Goal: Task Accomplishment & Management: Use online tool/utility

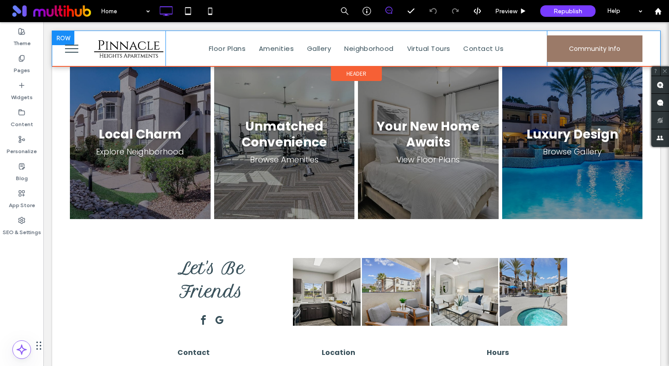
scroll to position [1656, 0]
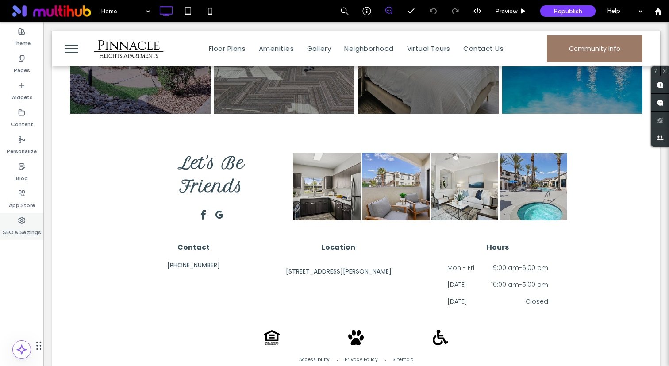
click at [10, 235] on label "SEO & Settings" at bounding box center [22, 230] width 39 height 12
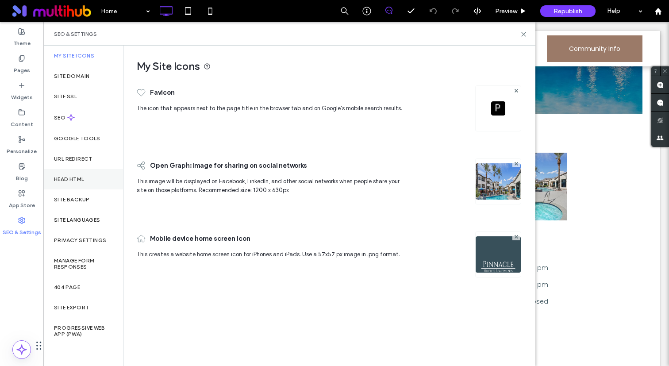
click at [81, 183] on div "Head HTML" at bounding box center [83, 179] width 80 height 20
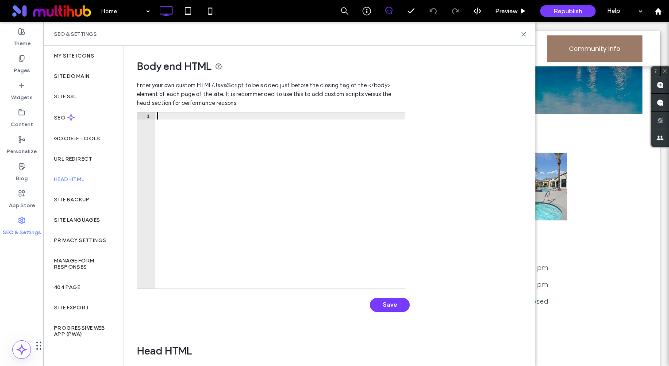
click at [228, 169] on div at bounding box center [280, 207] width 250 height 190
paste textarea "**********"
type textarea "**********"
click at [398, 303] on button "Save" at bounding box center [390, 305] width 40 height 14
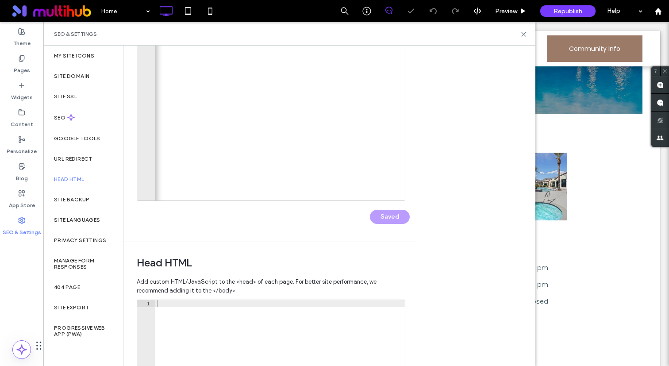
scroll to position [240, 0]
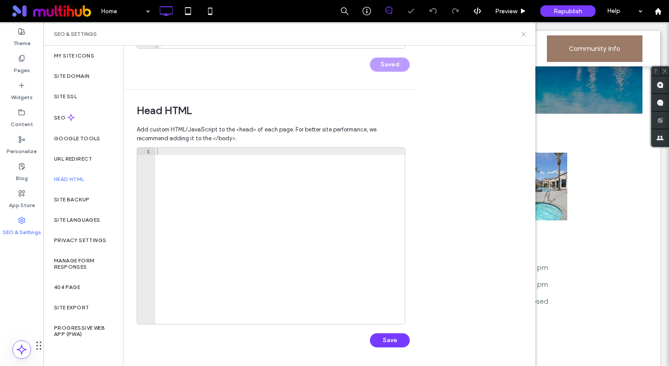
click at [523, 35] on use at bounding box center [524, 34] width 4 height 4
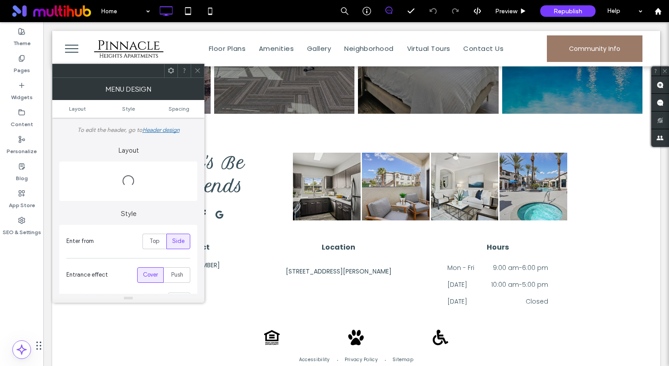
scroll to position [451, 0]
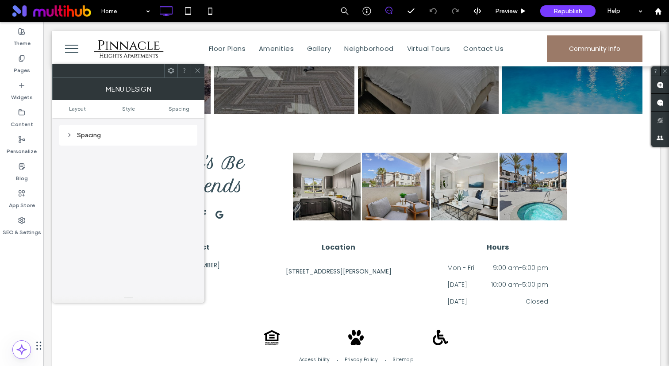
click at [200, 69] on icon at bounding box center [197, 70] width 7 height 7
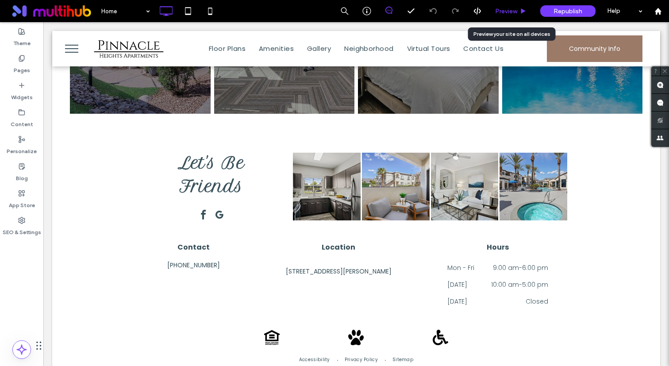
click at [505, 7] on div "Preview" at bounding box center [511, 11] width 45 height 22
click at [524, 4] on div "Preview" at bounding box center [511, 11] width 45 height 22
click at [518, 6] on div "Preview" at bounding box center [511, 11] width 45 height 22
click at [512, 11] on span "Preview" at bounding box center [506, 12] width 22 height 8
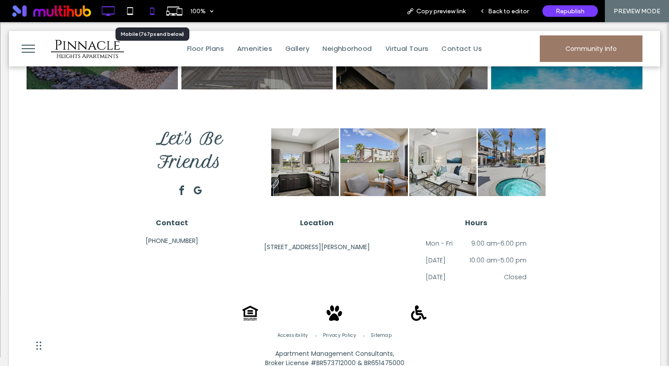
click at [153, 12] on icon at bounding box center [152, 11] width 18 height 18
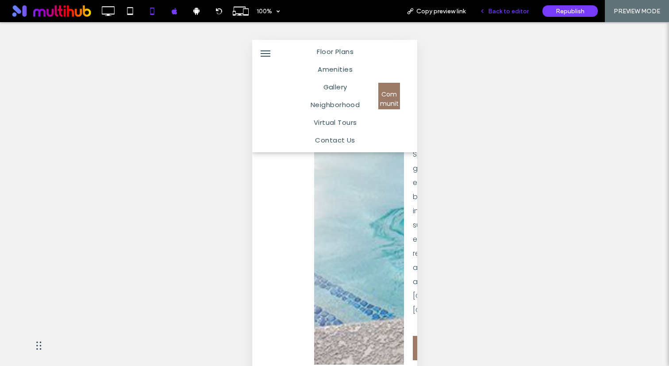
click at [491, 11] on span "Back to editor" at bounding box center [508, 12] width 41 height 8
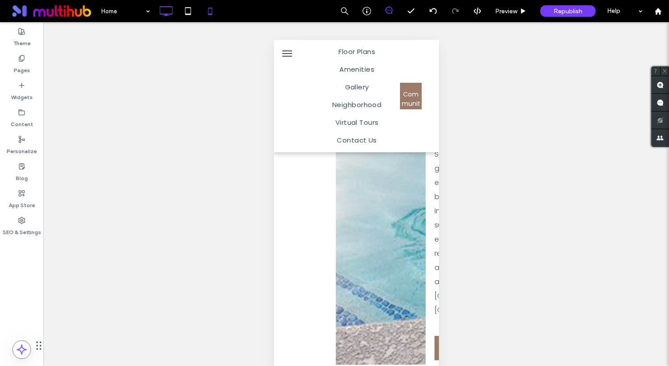
click at [176, 15] on div at bounding box center [166, 11] width 22 height 18
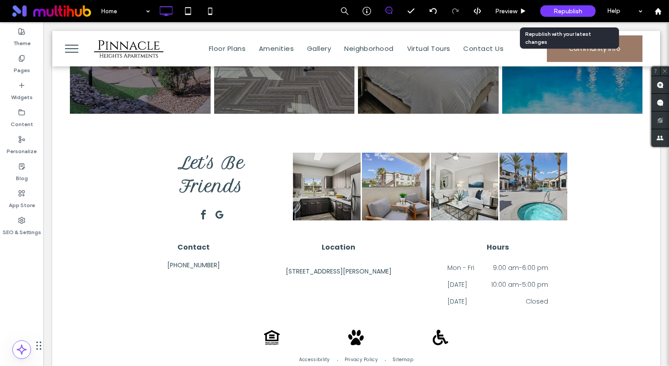
click at [572, 12] on span "Republish" at bounding box center [568, 12] width 29 height 8
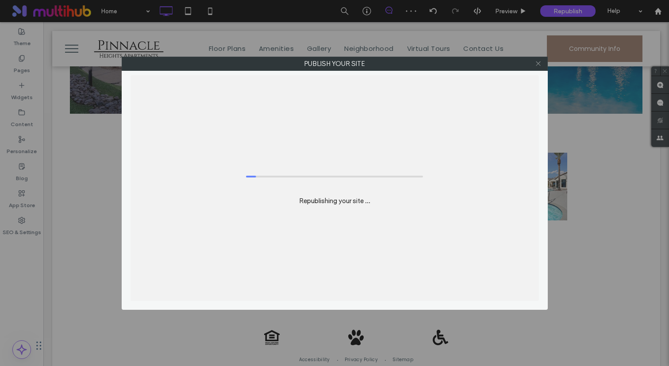
click at [537, 69] on span at bounding box center [538, 63] width 7 height 13
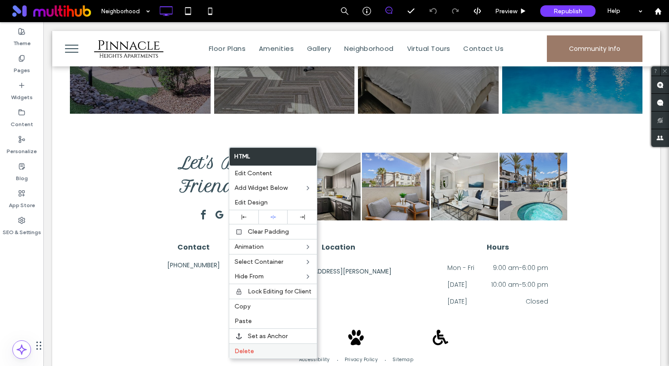
click at [268, 352] on label "Delete" at bounding box center [273, 351] width 77 height 8
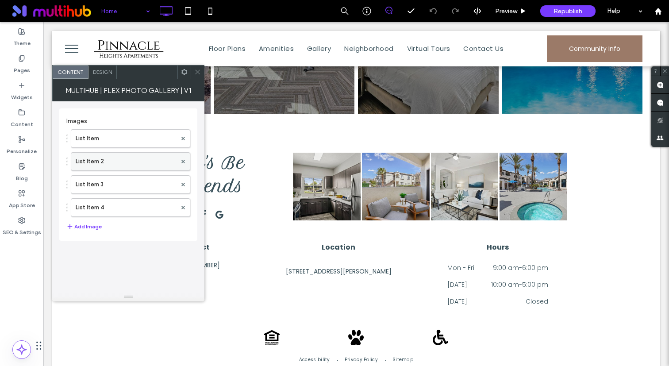
click at [129, 159] on label "List Item 2" at bounding box center [126, 162] width 101 height 18
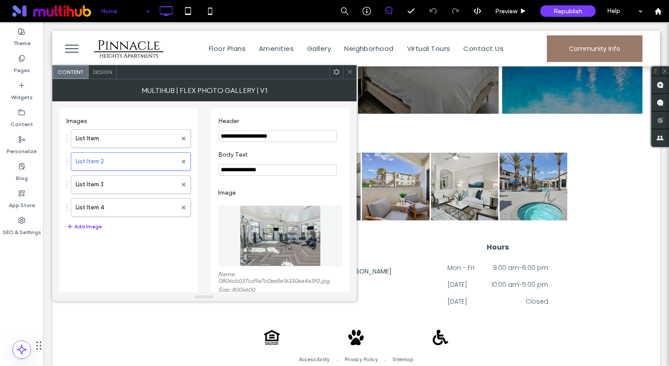
click at [350, 74] on icon at bounding box center [350, 72] width 7 height 7
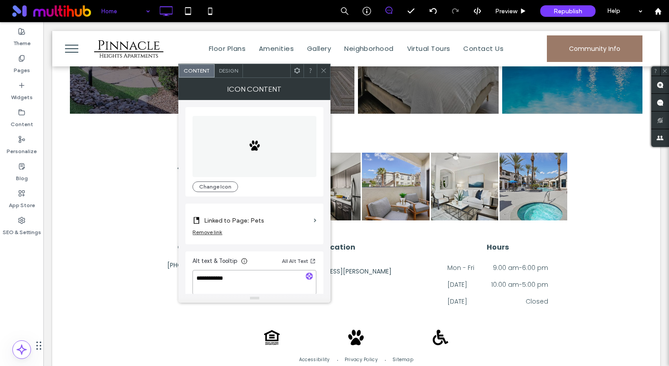
click at [252, 281] on textarea "**********" at bounding box center [255, 282] width 124 height 25
type textarea "**********"
click at [323, 69] on icon at bounding box center [323, 70] width 7 height 7
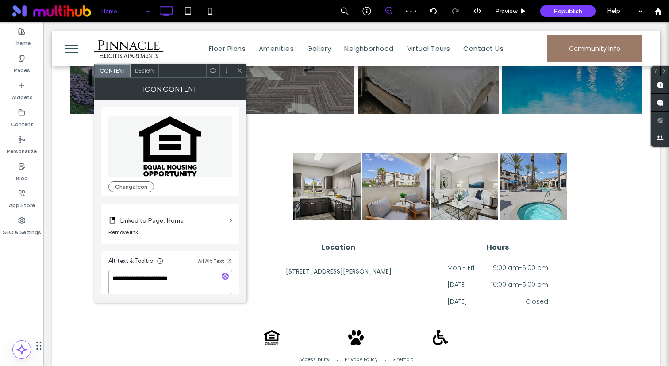
click at [218, 283] on textarea "**********" at bounding box center [170, 282] width 124 height 25
type textarea "**********"
click at [237, 70] on icon at bounding box center [239, 70] width 7 height 7
click at [203, 284] on textarea "**********" at bounding box center [170, 282] width 124 height 25
type textarea "**********"
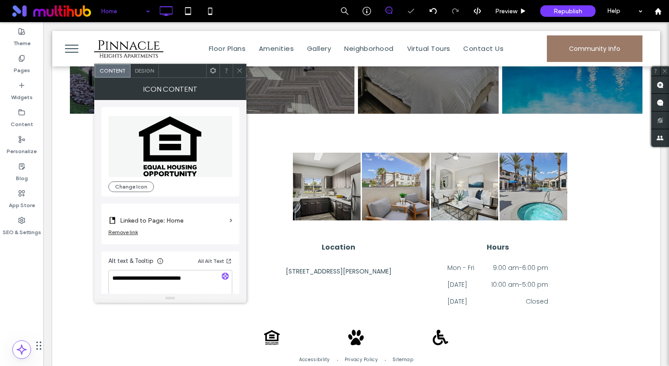
click at [240, 73] on icon at bounding box center [239, 70] width 7 height 7
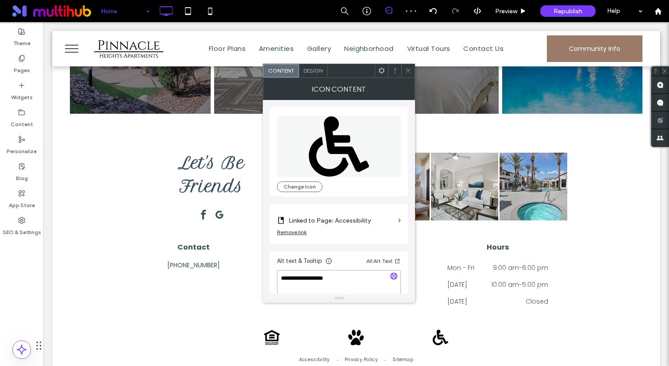
click at [357, 278] on textarea "**********" at bounding box center [339, 282] width 124 height 25
type textarea "**********"
click at [406, 72] on icon at bounding box center [408, 70] width 7 height 7
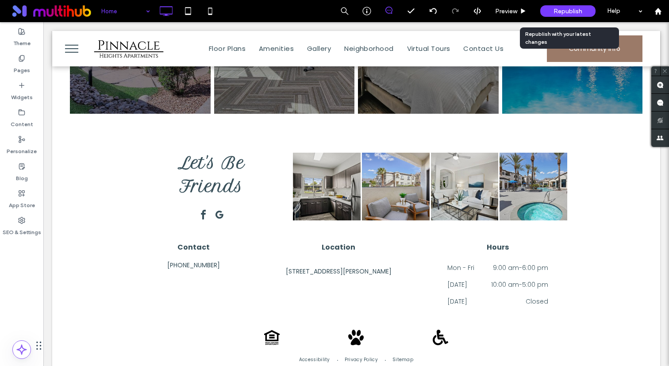
click at [552, 11] on div "Republish" at bounding box center [567, 11] width 55 height 12
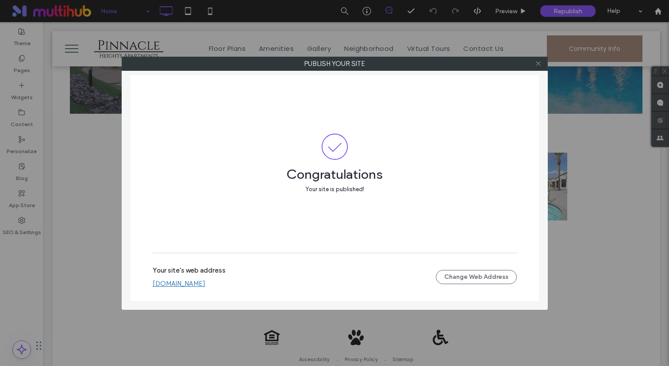
click at [539, 66] on icon at bounding box center [538, 63] width 7 height 7
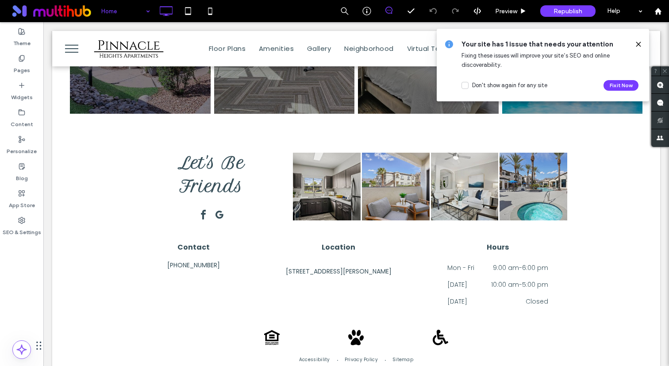
click at [637, 44] on icon at bounding box center [638, 44] width 7 height 7
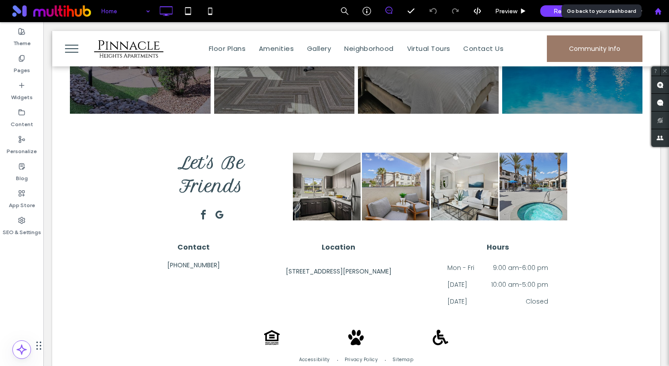
click at [660, 7] on div at bounding box center [658, 11] width 22 height 22
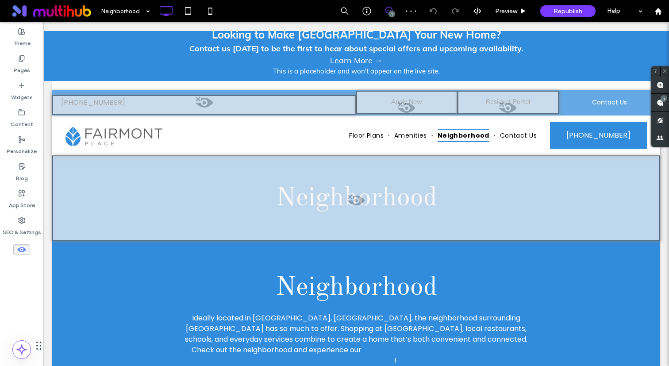
click at [414, 99] on div at bounding box center [406, 102] width 101 height 23
click at [431, 110] on button "Yes" at bounding box center [426, 110] width 27 height 11
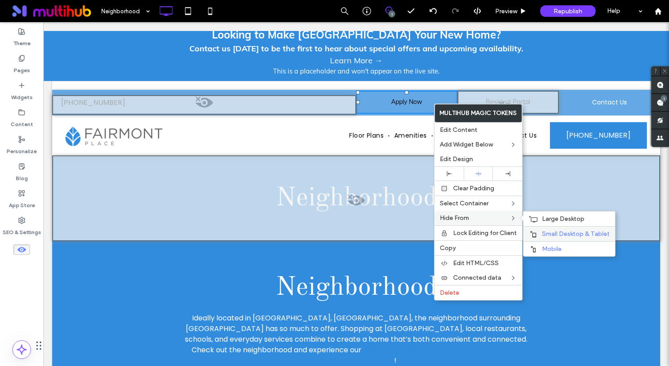
click at [562, 234] on span "Small Desktop & Tablet" at bounding box center [576, 234] width 68 height 8
click at [556, 247] on div "Neighborhood Ideally located in Whitehall Township, PA, the neighborhood surrou…" at bounding box center [356, 316] width 608 height 151
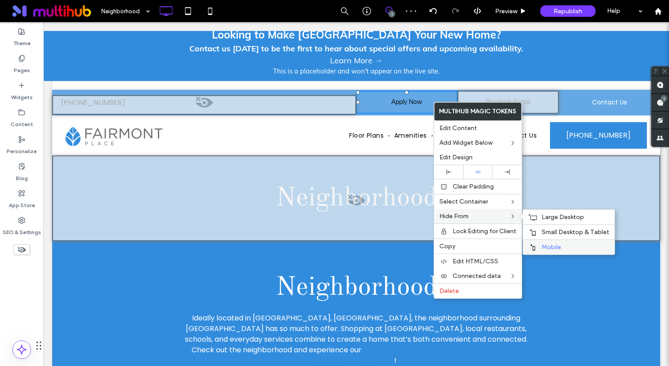
click at [556, 246] on span "Mobile" at bounding box center [551, 247] width 19 height 8
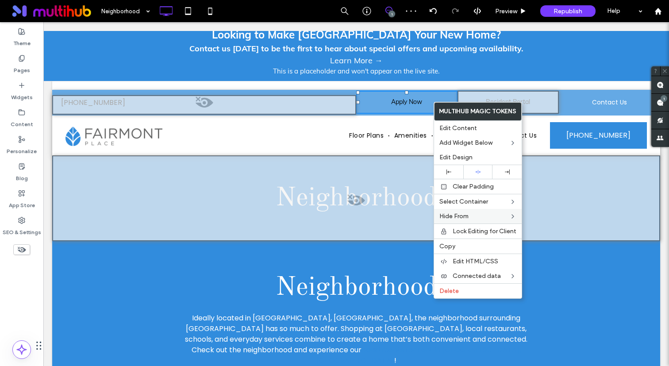
click at [19, 243] on div at bounding box center [21, 249] width 43 height 19
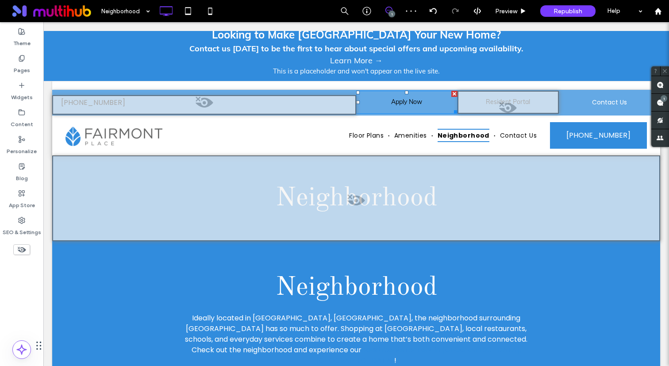
click at [19, 248] on icon at bounding box center [22, 250] width 10 height 10
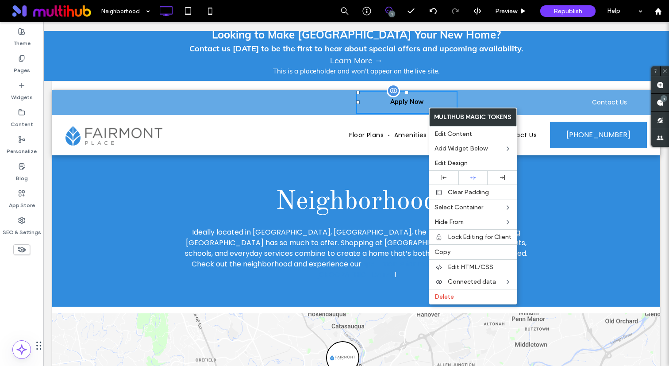
click at [414, 104] on span "Apply Now" at bounding box center [406, 101] width 33 height 9
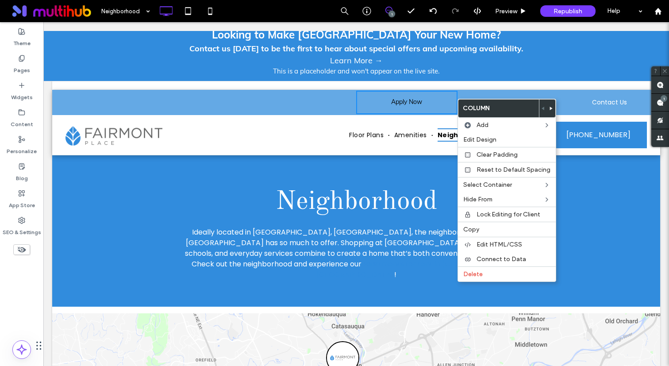
click at [550, 107] on icon at bounding box center [552, 109] width 4 height 4
click at [533, 76] on div "This is a placeholder and won't appear on the live site." at bounding box center [356, 71] width 617 height 10
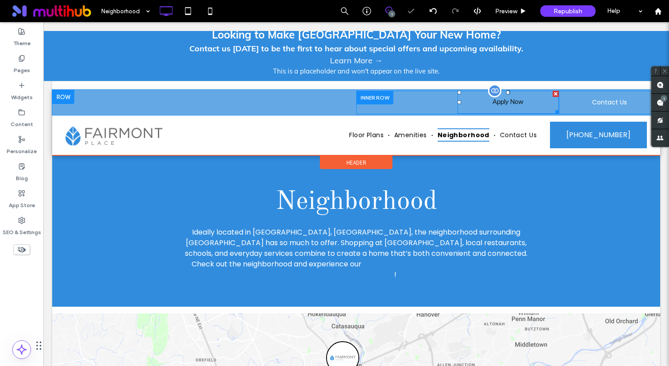
click at [511, 107] on span at bounding box center [508, 102] width 101 height 23
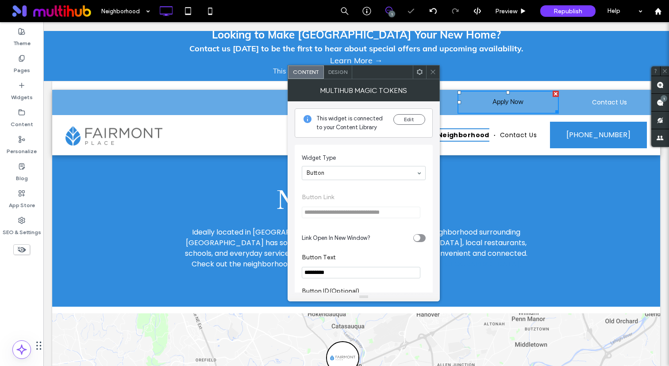
click at [337, 76] on div "Design" at bounding box center [338, 71] width 28 height 13
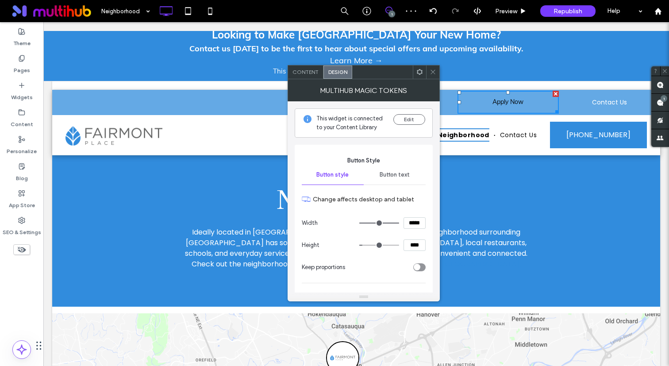
click at [415, 177] on div "Button text" at bounding box center [395, 174] width 62 height 19
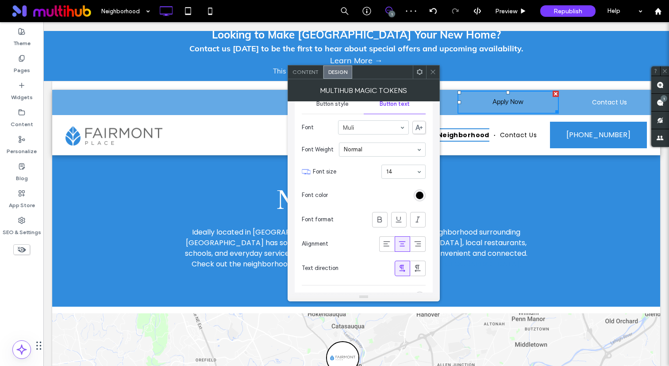
scroll to position [131, 0]
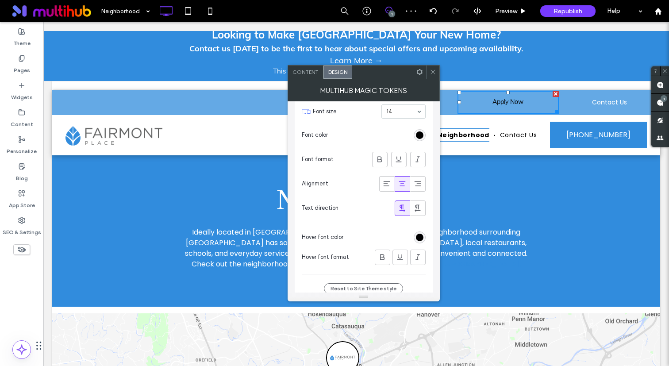
click at [421, 140] on div "rgb(0, 0, 0)" at bounding box center [420, 135] width 12 height 12
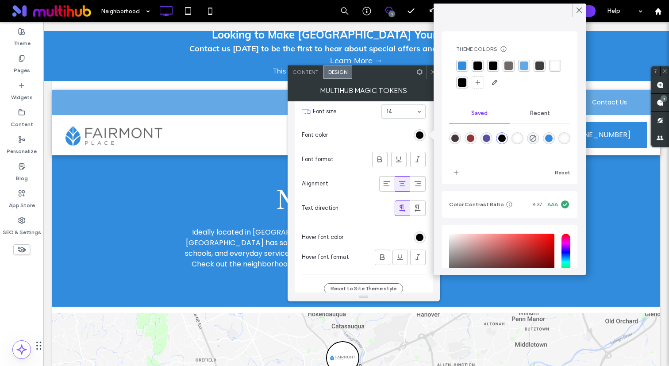
click at [514, 140] on div "rgba(255,255,255,1)" at bounding box center [518, 139] width 8 height 8
type input "*******"
click at [429, 77] on div at bounding box center [432, 71] width 13 height 13
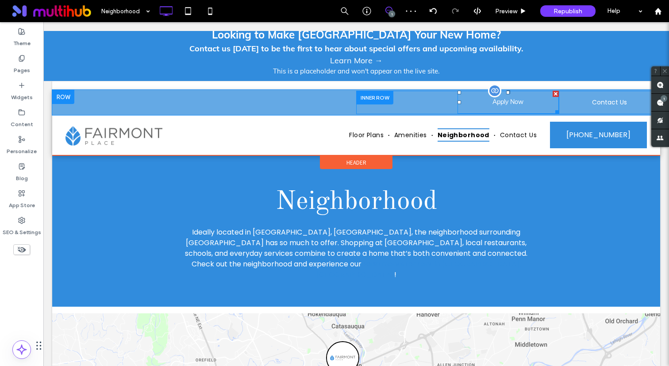
click at [491, 103] on span at bounding box center [508, 102] width 101 height 23
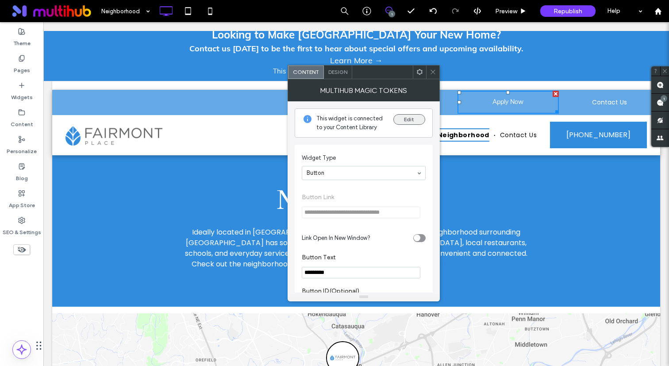
click at [409, 117] on button "Edit" at bounding box center [409, 119] width 32 height 11
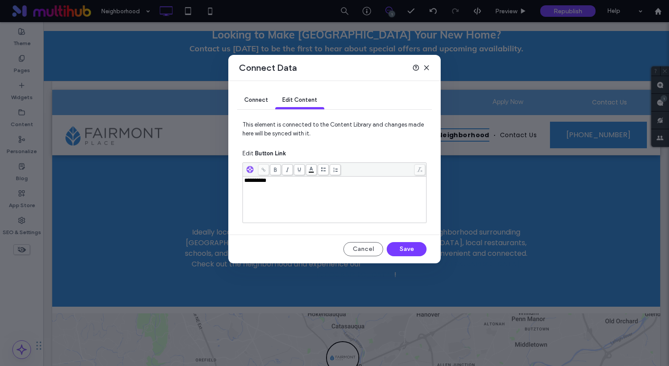
click at [352, 207] on div "**********" at bounding box center [334, 199] width 181 height 44
click at [410, 250] on button "Save" at bounding box center [407, 249] width 40 height 14
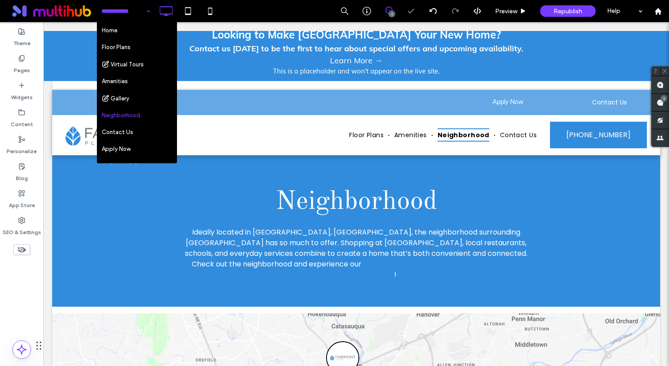
scroll to position [100, 0]
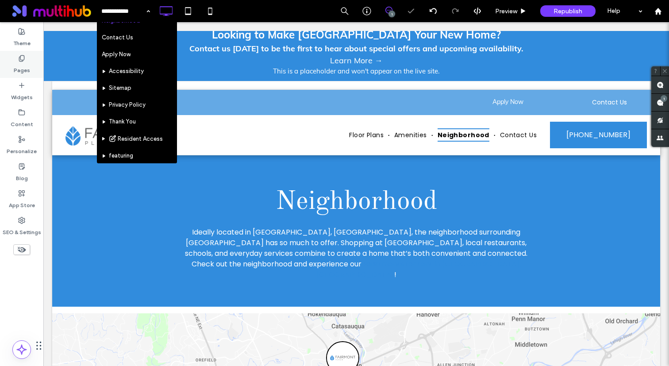
click at [26, 61] on div "Pages" at bounding box center [21, 64] width 43 height 27
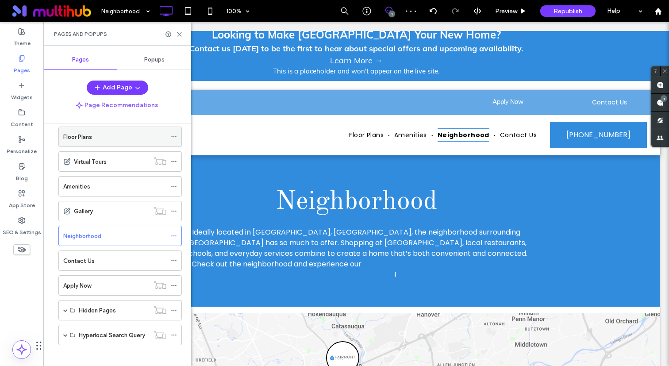
scroll to position [42, 0]
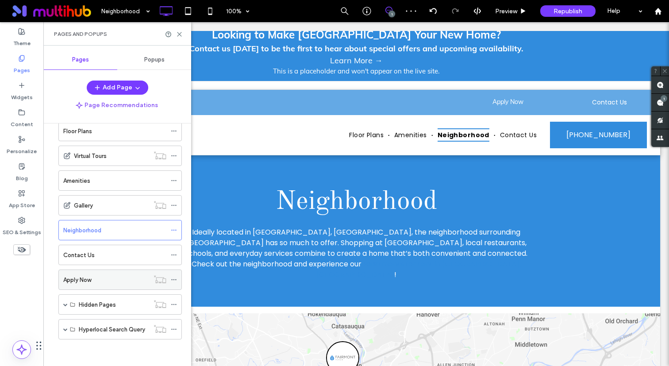
click at [175, 278] on icon at bounding box center [174, 280] width 6 height 6
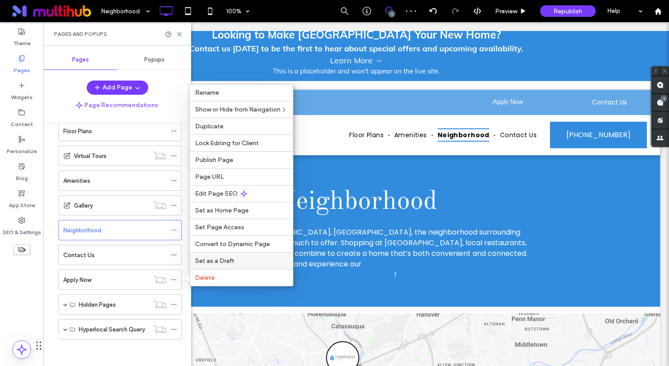
click at [212, 259] on span "Set as a Draft" at bounding box center [214, 261] width 39 height 8
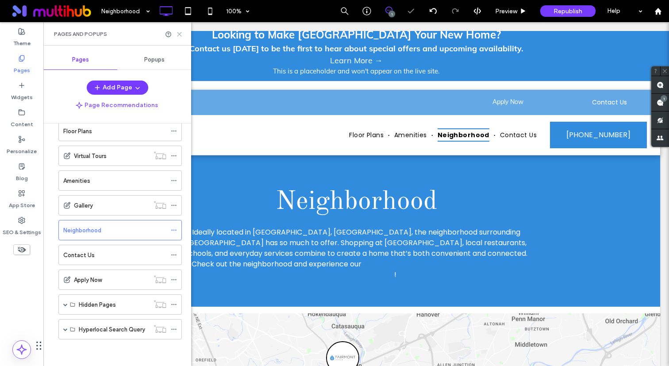
click at [178, 34] on use at bounding box center [179, 34] width 4 height 4
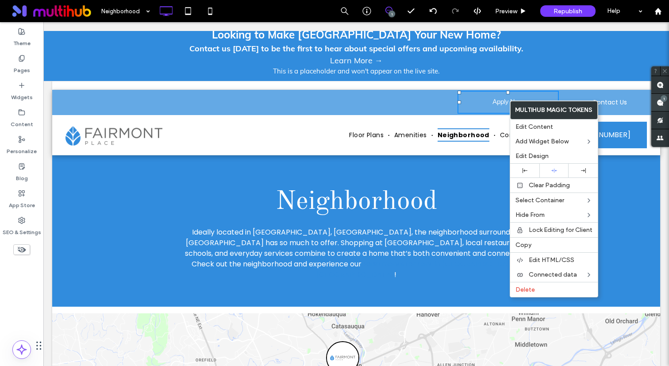
click at [665, 104] on span at bounding box center [660, 102] width 18 height 17
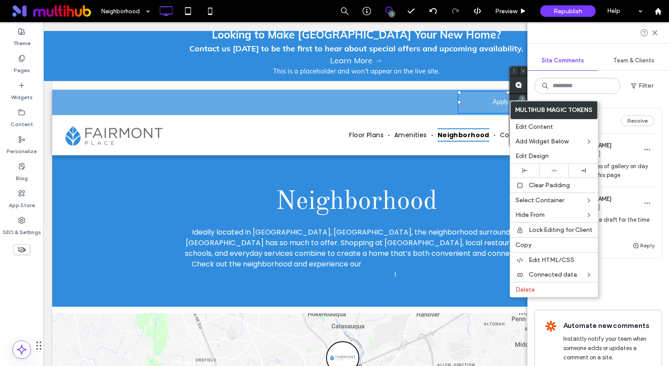
click at [623, 110] on div "Public 13 Resolve" at bounding box center [598, 120] width 127 height 25
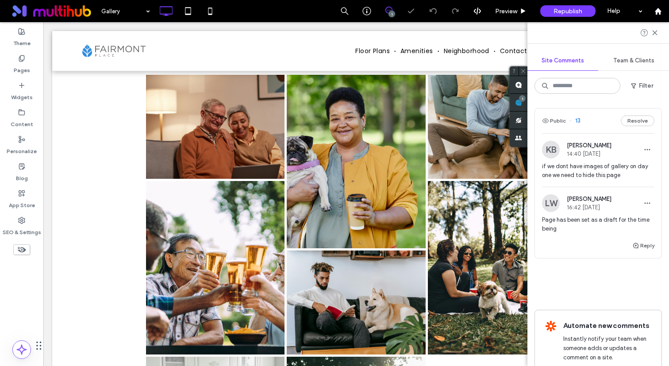
scroll to position [161, 0]
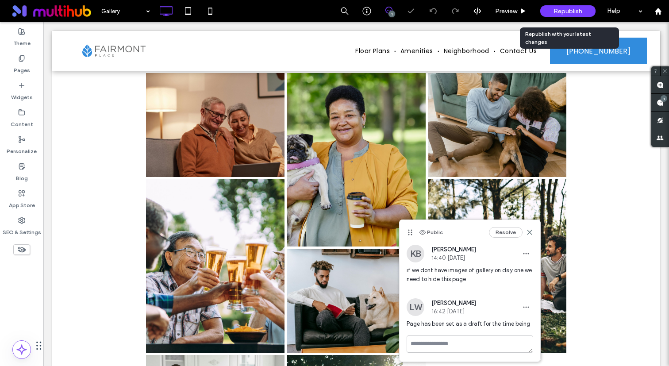
click at [584, 12] on div "Republish" at bounding box center [567, 11] width 55 height 12
